Goal: Task Accomplishment & Management: Use online tool/utility

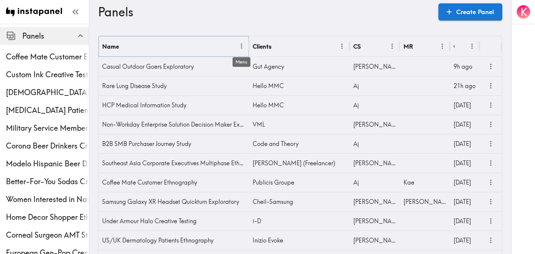
click at [240, 45] on icon "Menu" at bounding box center [242, 46] width 8 height 8
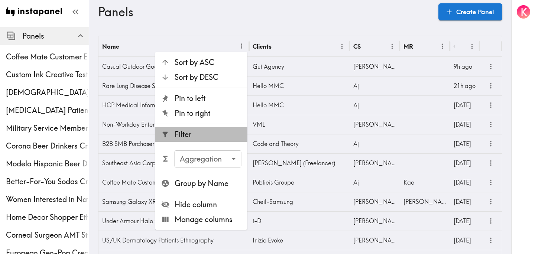
click at [212, 135] on span "Filter" at bounding box center [208, 134] width 67 height 10
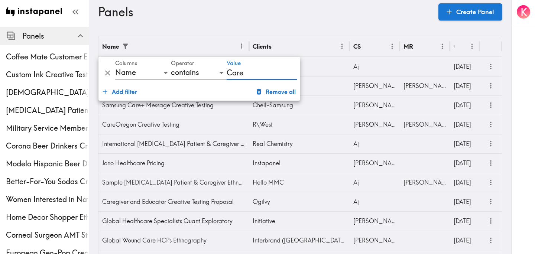
type input "CareOregon"
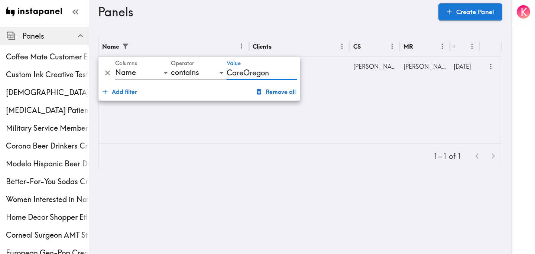
click at [306, 12] on h3 "Panels" at bounding box center [265, 12] width 335 height 14
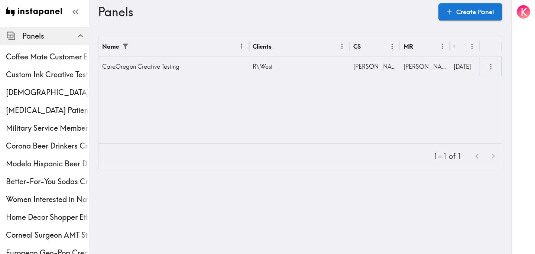
click at [494, 66] on icon "more" at bounding box center [491, 66] width 9 height 9
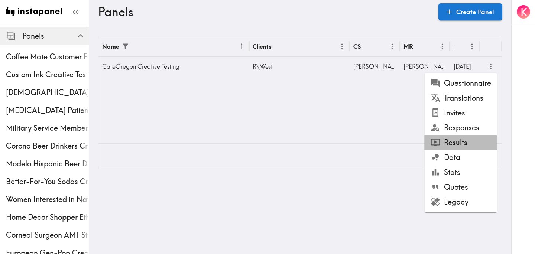
click at [462, 138] on li "Results" at bounding box center [461, 142] width 72 height 15
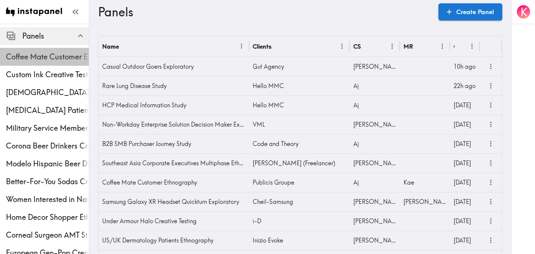
click at [52, 62] on span "Coffee Mate Customer Ethnography" at bounding box center [47, 56] width 83 height 13
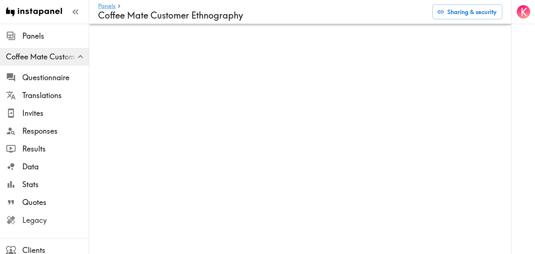
click at [65, 219] on span "Legacy" at bounding box center [55, 220] width 67 height 10
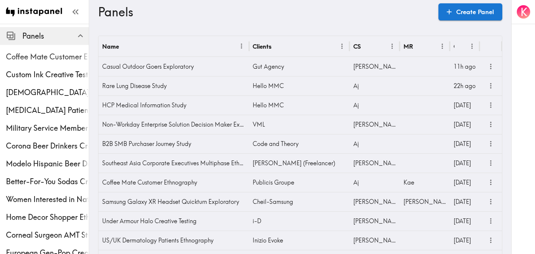
click at [66, 51] on span "Coffee Mate Customer Ethnography" at bounding box center [47, 56] width 83 height 13
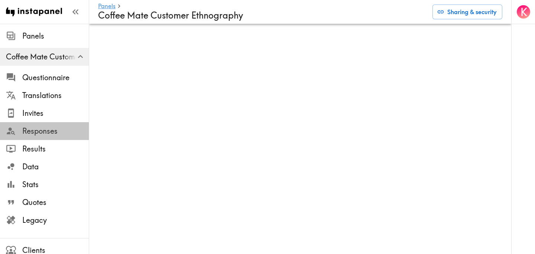
click at [53, 132] on span "Responses" at bounding box center [55, 131] width 67 height 10
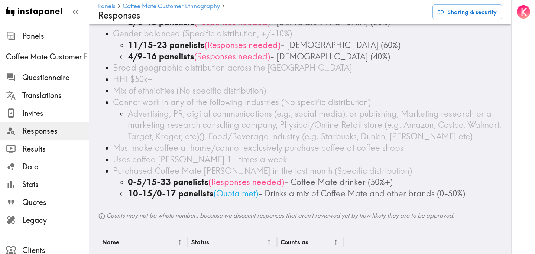
scroll to position [78, 0]
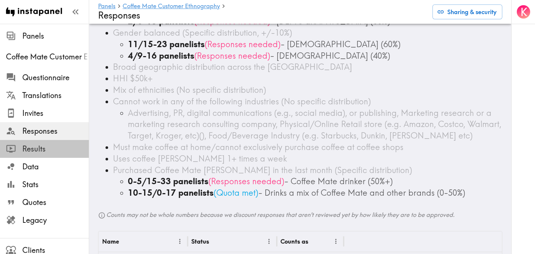
click at [46, 151] on span "Results" at bounding box center [55, 149] width 67 height 10
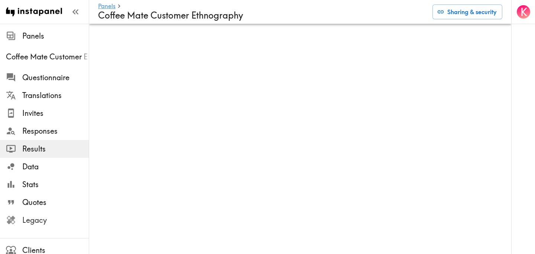
click at [65, 218] on span "Legacy" at bounding box center [55, 220] width 67 height 10
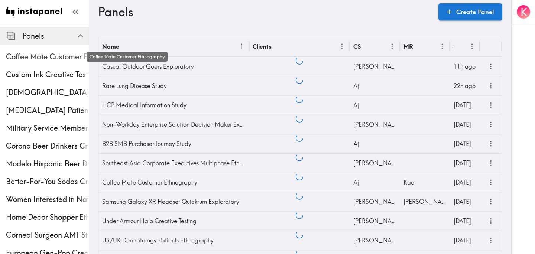
click at [21, 56] on span "Coffee Mate Customer Ethnography" at bounding box center [47, 57] width 83 height 10
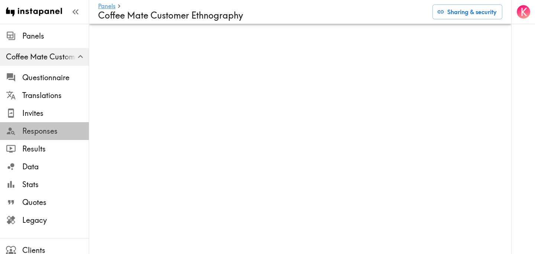
click at [58, 129] on span "Responses" at bounding box center [55, 131] width 67 height 10
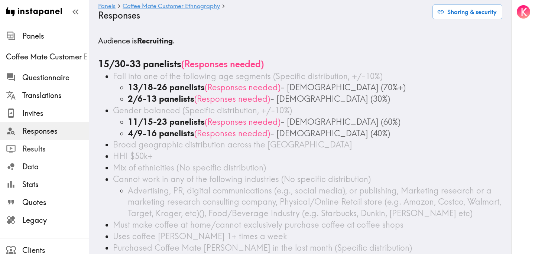
click at [32, 152] on span "Results" at bounding box center [55, 149] width 67 height 10
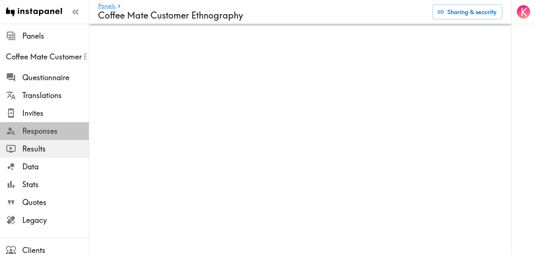
click at [40, 129] on span "Responses" at bounding box center [55, 131] width 67 height 10
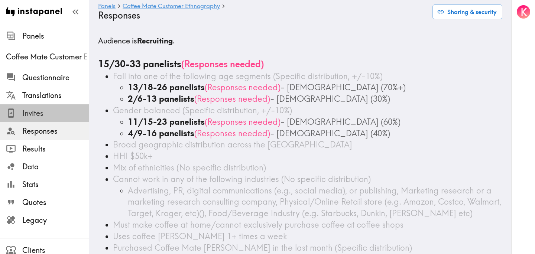
click at [44, 115] on span "Invites" at bounding box center [55, 113] width 67 height 10
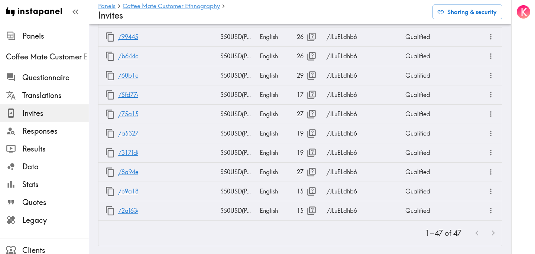
scroll to position [1116, 0]
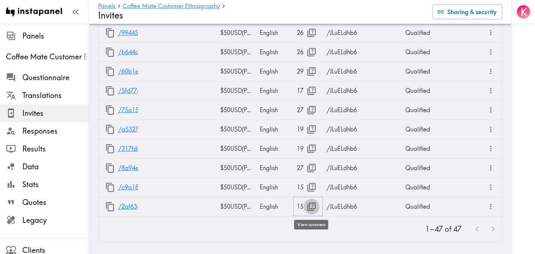
click at [311, 201] on button "button" at bounding box center [312, 207] width 16 height 16
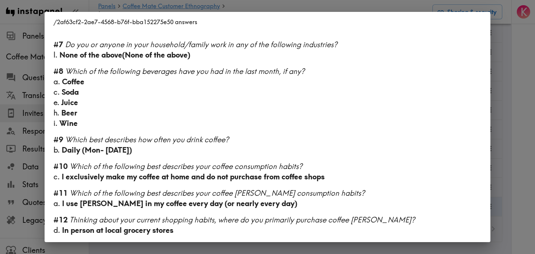
scroll to position [496, 0]
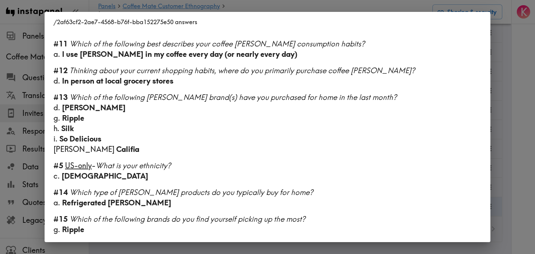
click at [501, 142] on div "/2af63cf2-2ae7-4568-b76f-bba152275e50 answers Language English Segment 28-45 ye…" at bounding box center [267, 127] width 535 height 254
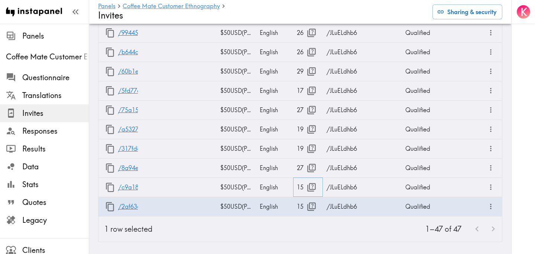
click at [314, 186] on icon "button" at bounding box center [312, 187] width 10 height 10
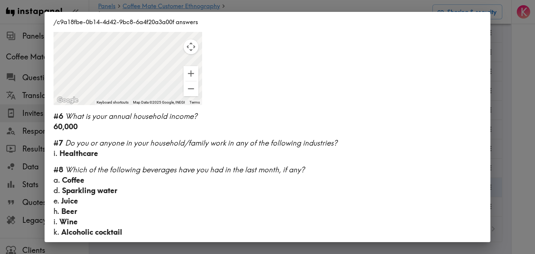
scroll to position [475, 0]
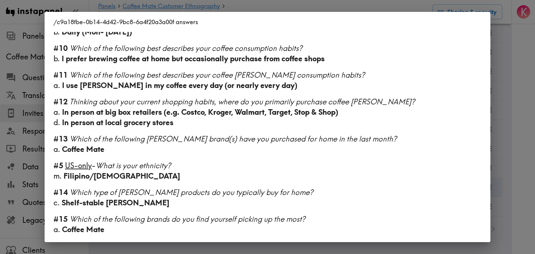
click at [511, 143] on div "/c9a18fbe-0b14-4d42-9bc8-6a4f20a3a00f answers Language English Segment 28-45 ye…" at bounding box center [267, 127] width 535 height 254
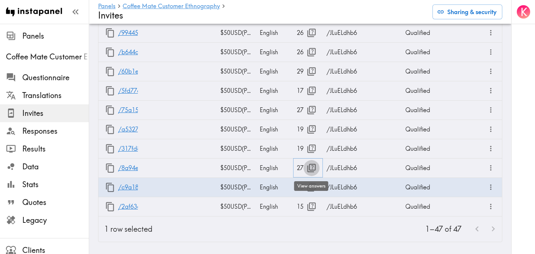
click at [308, 170] on icon "button" at bounding box center [311, 168] width 9 height 9
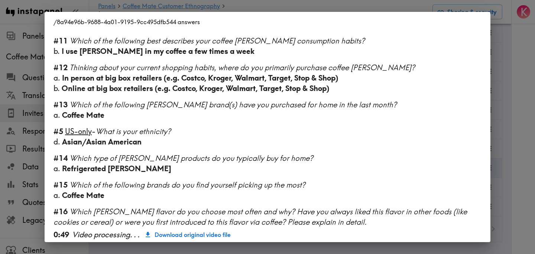
scroll to position [500, 0]
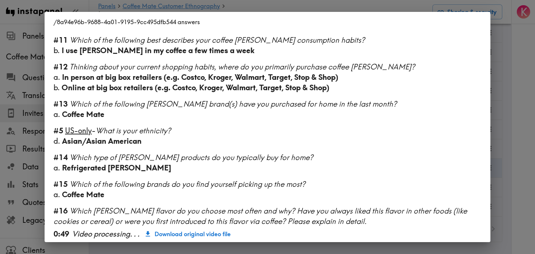
click at [518, 121] on div "/8a94e96b-9688-4a01-9195-9cc495dfb544 answers Language English Segment 28-45 ye…" at bounding box center [267, 127] width 535 height 254
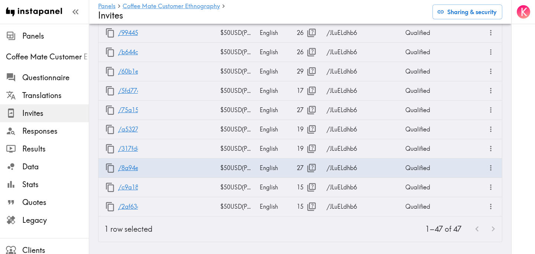
click at [518, 121] on div "K" at bounding box center [523, 127] width 24 height 254
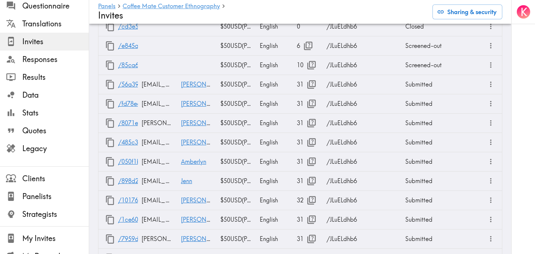
scroll to position [104, 0]
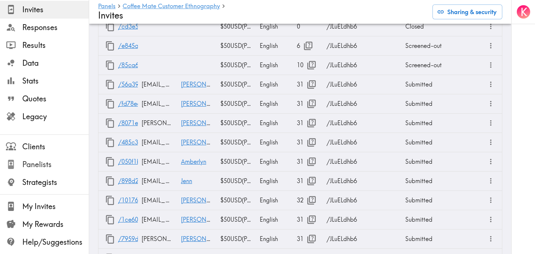
click at [52, 164] on span "Panelists" at bounding box center [55, 164] width 67 height 10
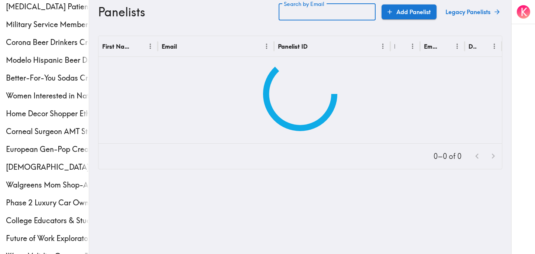
click at [358, 13] on input "Search by Email" at bounding box center [327, 11] width 97 height 17
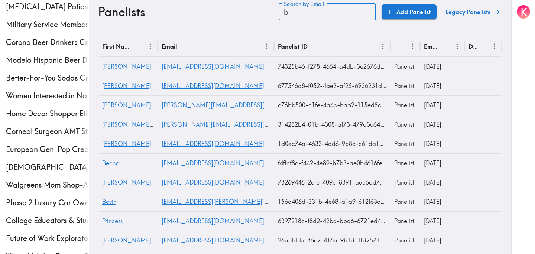
type input "b"
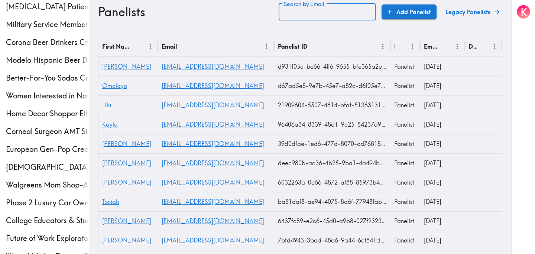
paste input "text"
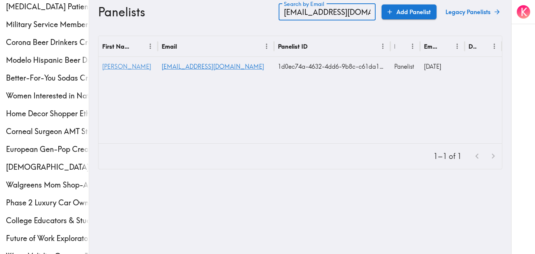
type input "bewilliams121@gmail.com"
click at [116, 70] on span "Bernadette" at bounding box center [126, 66] width 49 height 7
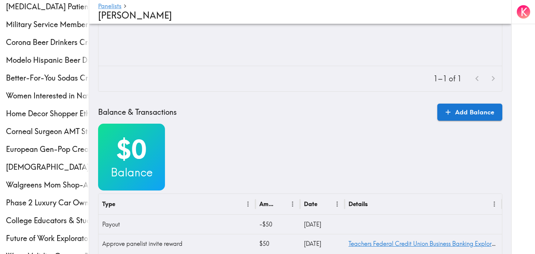
scroll to position [285, 0]
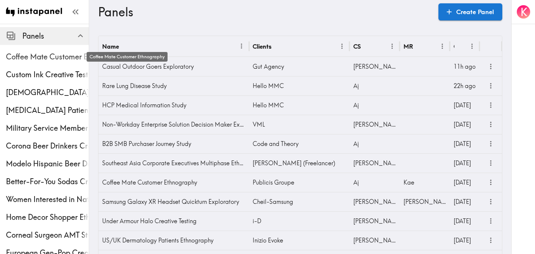
click at [63, 61] on span "Coffee Mate Customer Ethnography" at bounding box center [47, 57] width 83 height 10
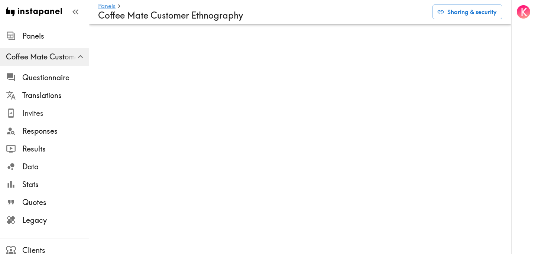
click at [52, 114] on span "Invites" at bounding box center [55, 113] width 67 height 10
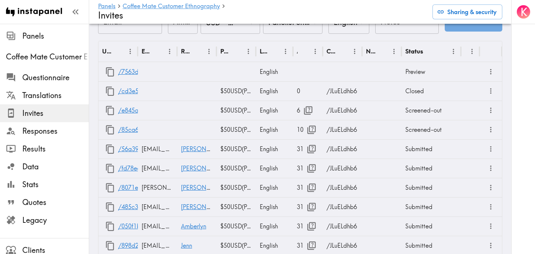
scroll to position [364, 0]
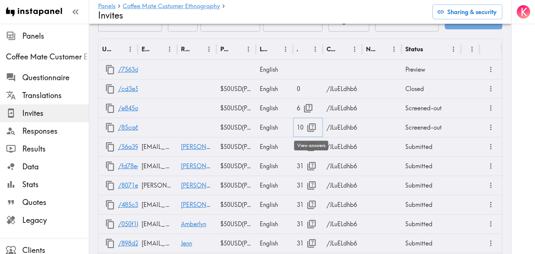
click at [315, 129] on icon "button" at bounding box center [311, 127] width 9 height 9
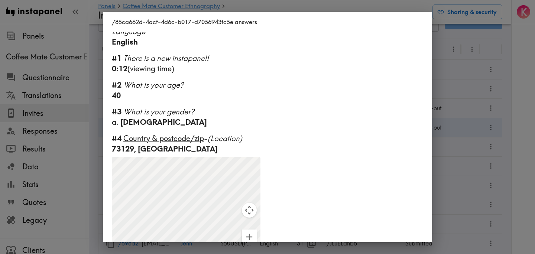
scroll to position [6, 0]
click at [436, 119] on div "/85ca662d-4acf-4d6c-b017-d7056943fc5e answers Language English #1 There is a ne…" at bounding box center [267, 127] width 535 height 254
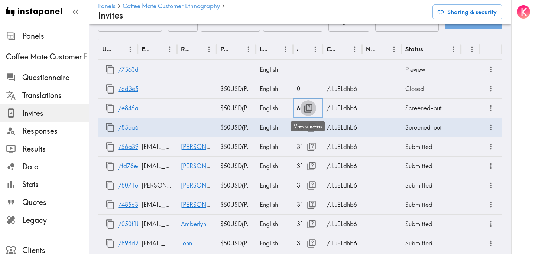
click at [308, 109] on icon "button" at bounding box center [308, 108] width 10 height 10
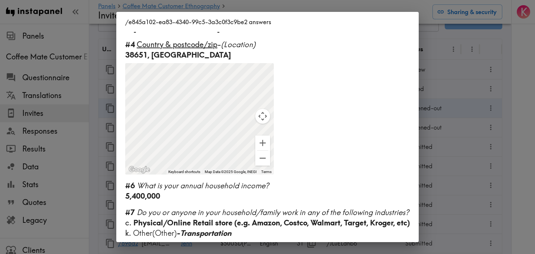
scroll to position [103, 0]
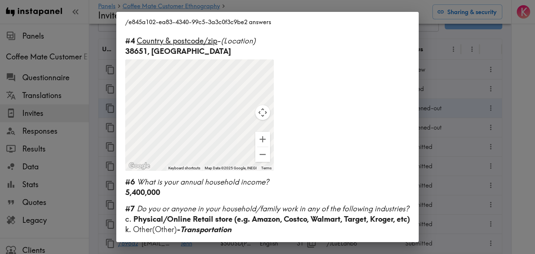
click at [457, 108] on div "/e845a102-ea83-4340-99c5-3a3c0f3c9be2 answers Language English #1 There is a ne…" at bounding box center [267, 127] width 535 height 254
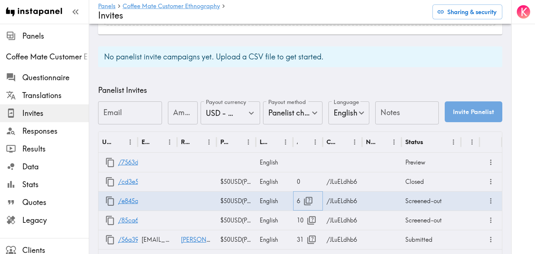
scroll to position [403, 0]
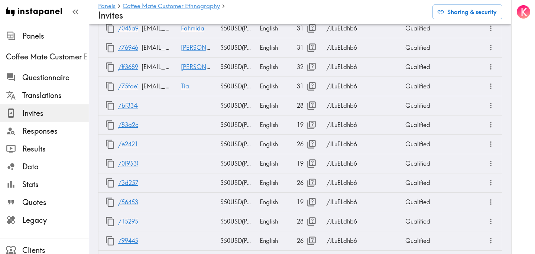
scroll to position [1116, 0]
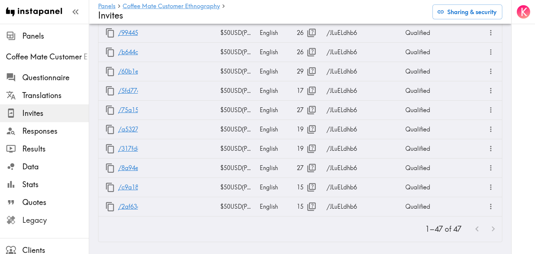
click at [59, 217] on span "Legacy" at bounding box center [55, 220] width 67 height 10
click at [34, 137] on span "Responses" at bounding box center [55, 131] width 67 height 13
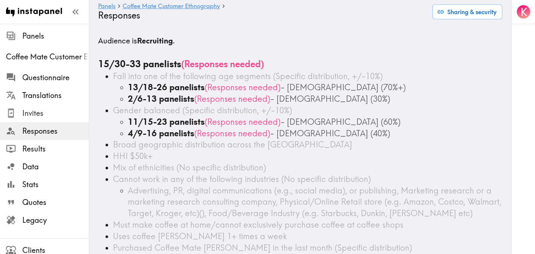
click at [54, 113] on span "Invites" at bounding box center [55, 113] width 67 height 10
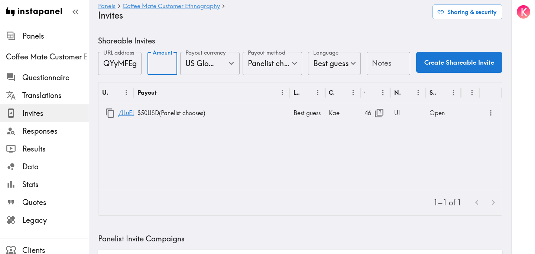
click at [159, 63] on input "Amount" at bounding box center [163, 63] width 30 height 23
click at [233, 61] on icon "Open" at bounding box center [231, 63] width 10 height 10
type input "50"
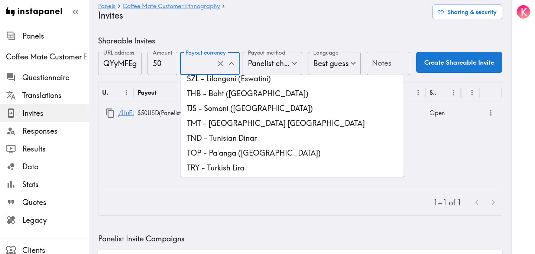
scroll to position [2071, 0]
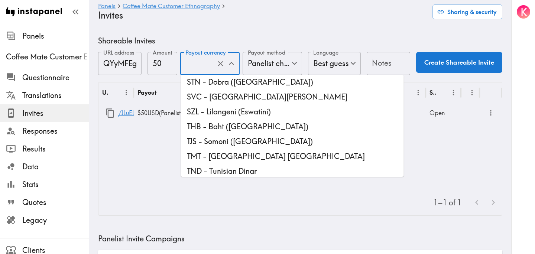
type input "USD - US Dollar (United States of America, American Samoa, Bonaire, Sint Eustat…"
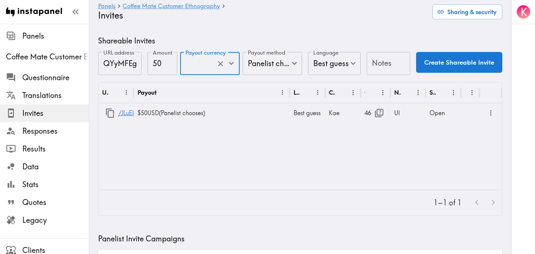
click at [391, 61] on input "Notes" at bounding box center [388, 63] width 43 height 23
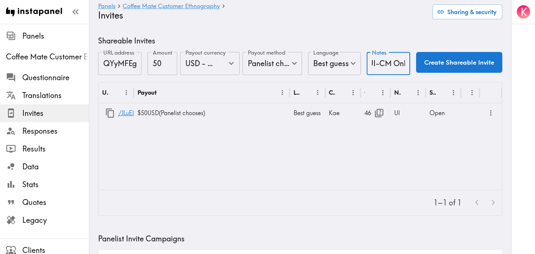
scroll to position [0, 7]
type input "UI-CM Only"
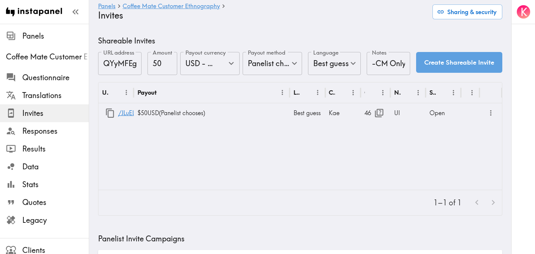
scroll to position [0, 0]
click at [478, 64] on button "Create Shareable Invite" at bounding box center [459, 62] width 86 height 21
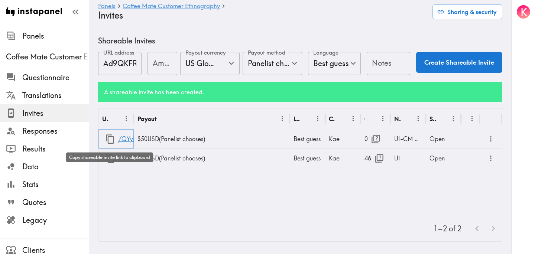
click at [110, 139] on icon "button" at bounding box center [110, 139] width 10 height 10
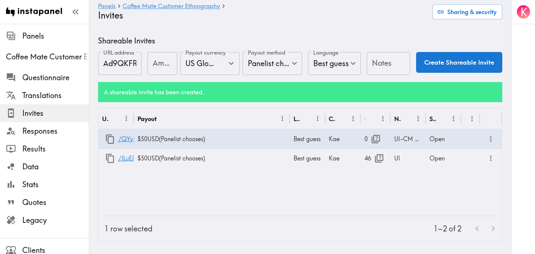
click at [179, 191] on div "URL Payout Language Creator Opens Notes Status /QYyMFEggF $50 USD ( Panelist ch…" at bounding box center [300, 162] width 404 height 107
click at [162, 174] on div "URL Payout Language Creator Opens Notes Status /QYyMFEggF $50 USD ( Panelist ch…" at bounding box center [300, 162] width 404 height 107
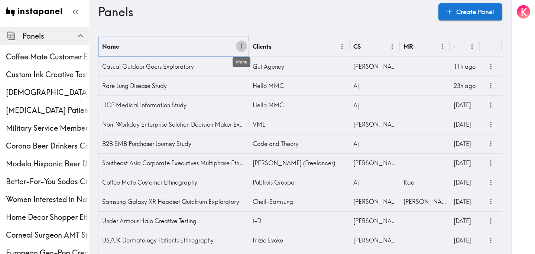
click at [242, 48] on icon "Menu" at bounding box center [241, 46] width 1 height 5
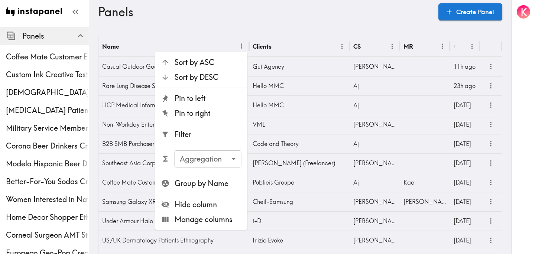
click at [213, 134] on span "Filter" at bounding box center [208, 134] width 67 height 10
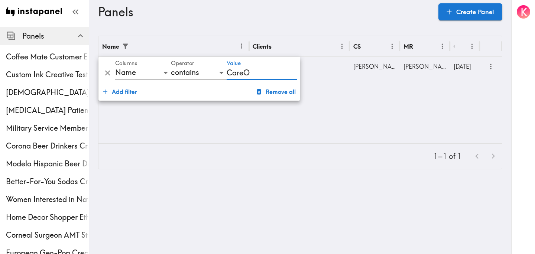
type input "CareOregon"
click at [394, 96] on div "Name Clients CS MR Created CareOregon Creative Testing R\West [PERSON_NAME] [DA…" at bounding box center [300, 89] width 404 height 107
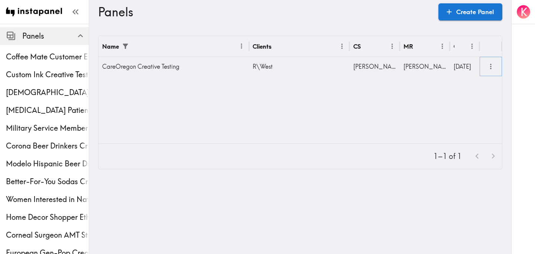
click at [493, 69] on icon "more" at bounding box center [491, 66] width 9 height 9
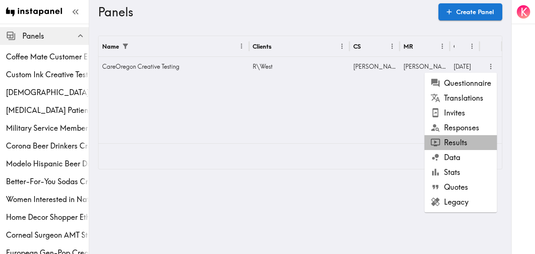
click at [464, 139] on li "Results" at bounding box center [461, 142] width 72 height 15
